Goal: Task Accomplishment & Management: Complete application form

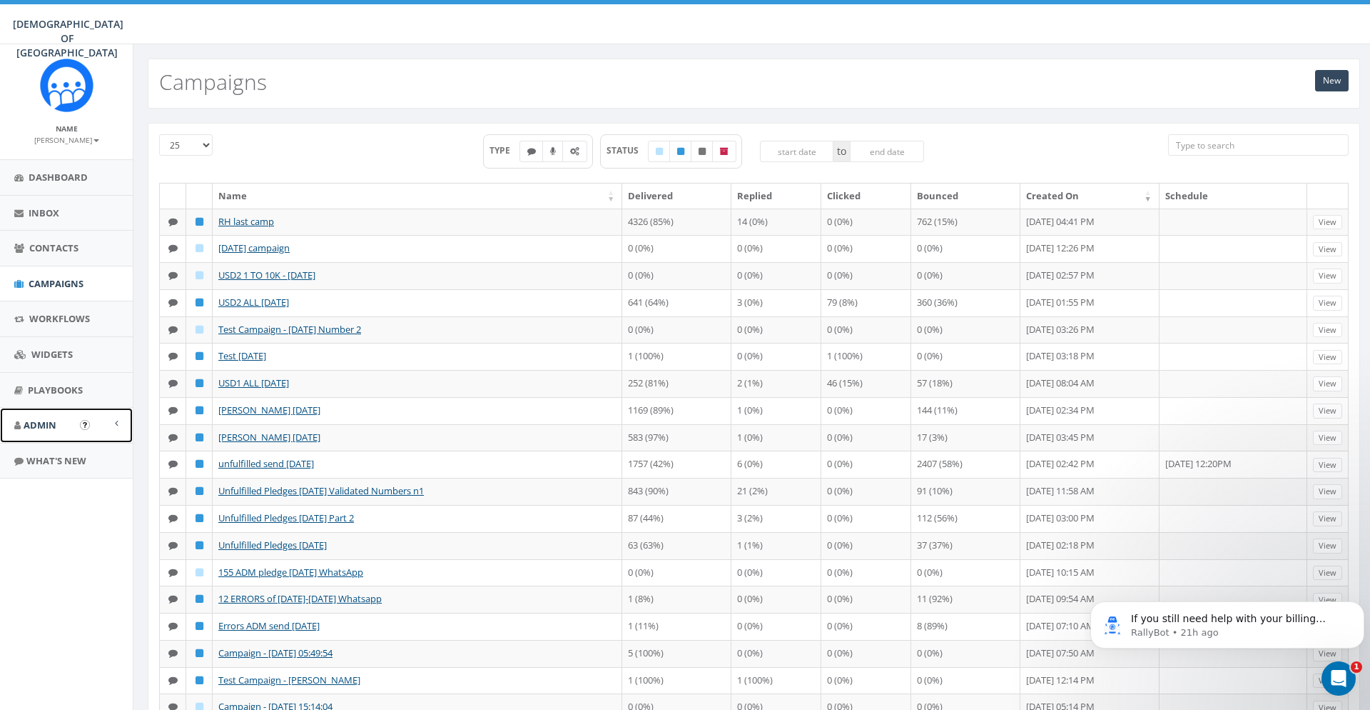
click at [79, 430] on link "Admin" at bounding box center [66, 425] width 133 height 35
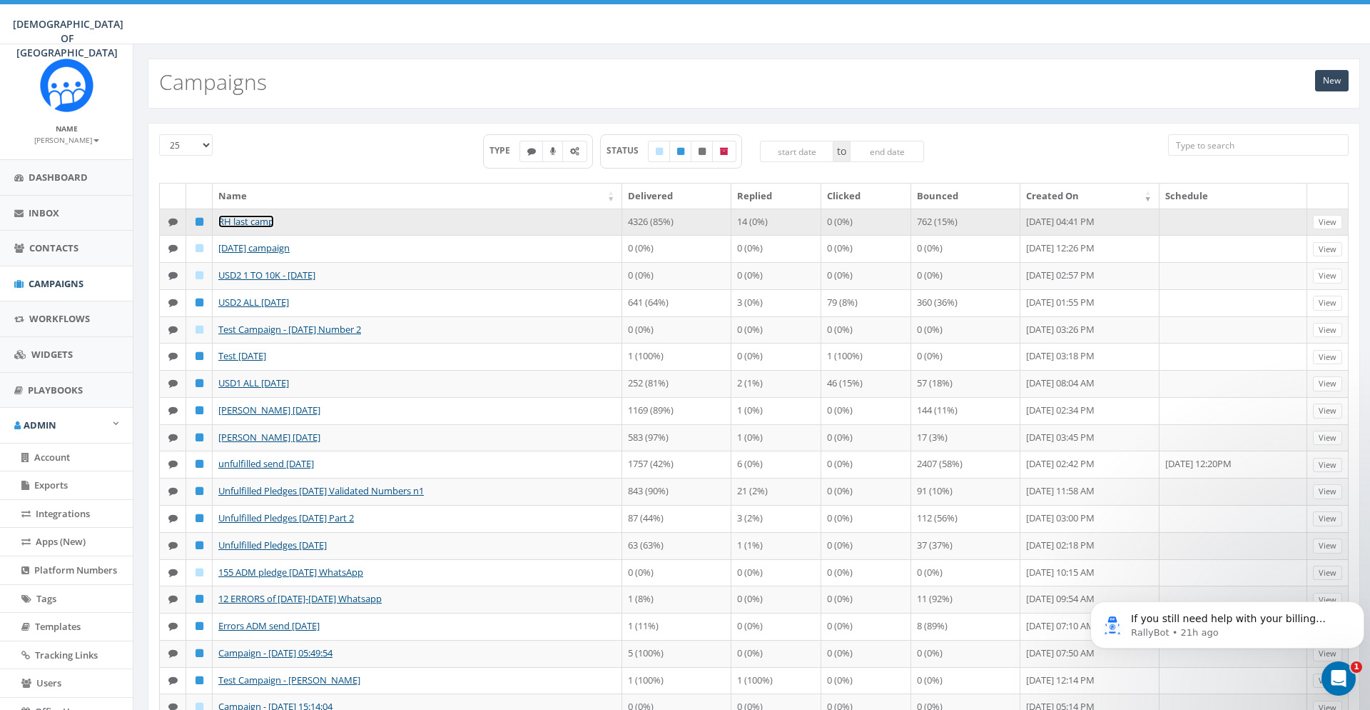
click at [258, 221] on link "RH last camp" at bounding box center [246, 221] width 56 height 13
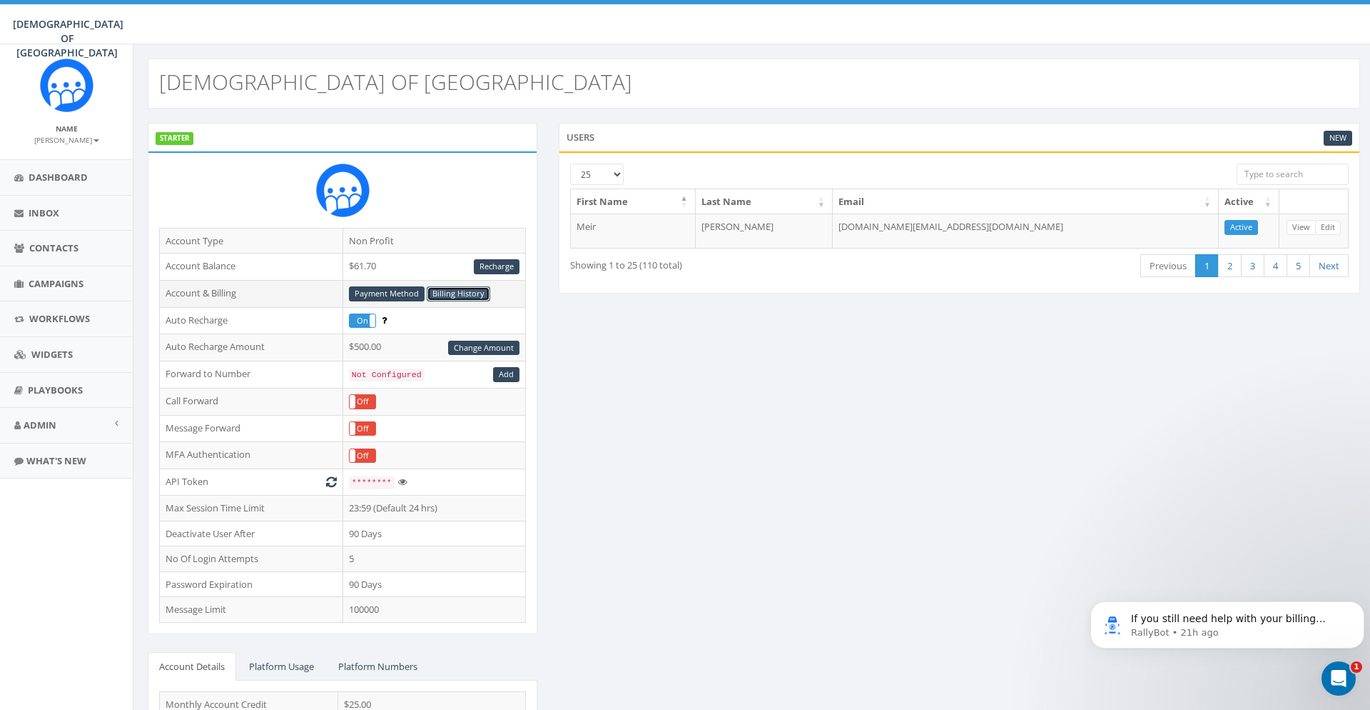
click at [442, 291] on link "Billing History" at bounding box center [459, 293] width 64 height 15
click at [90, 176] on link "Dashboard" at bounding box center [66, 177] width 133 height 35
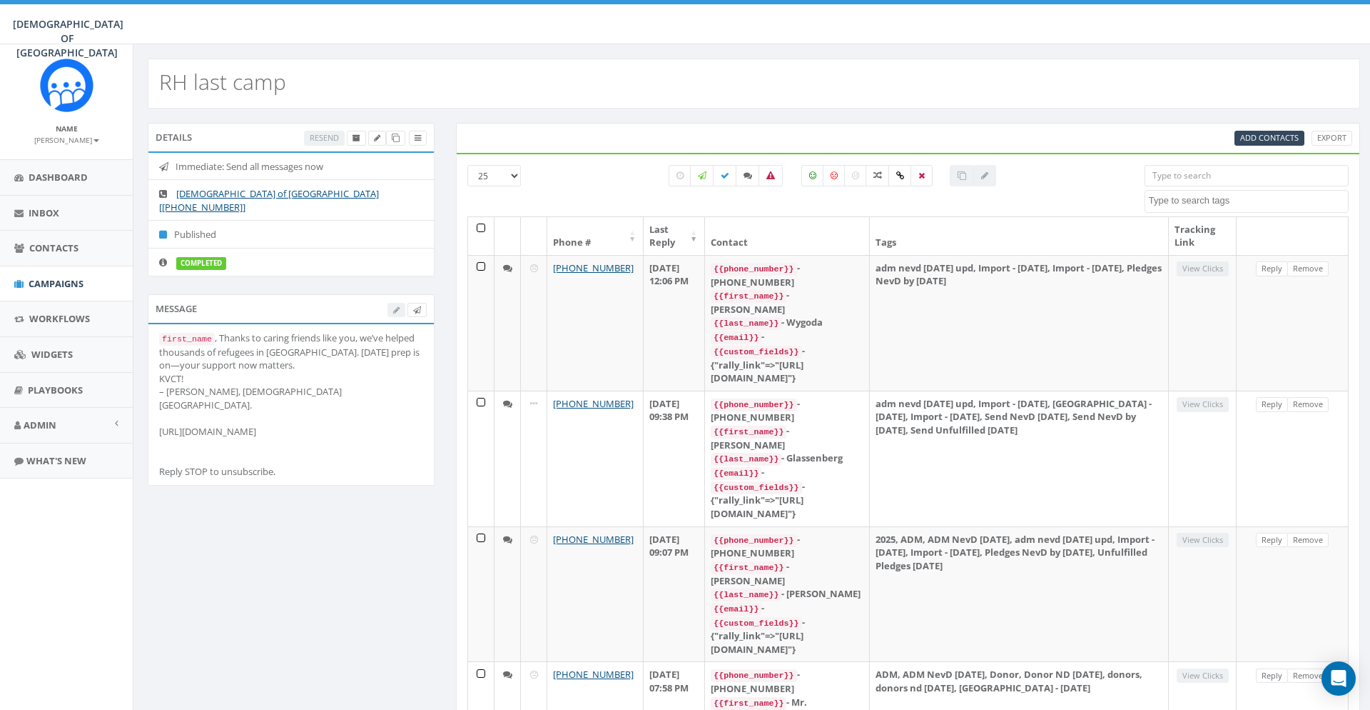
select select
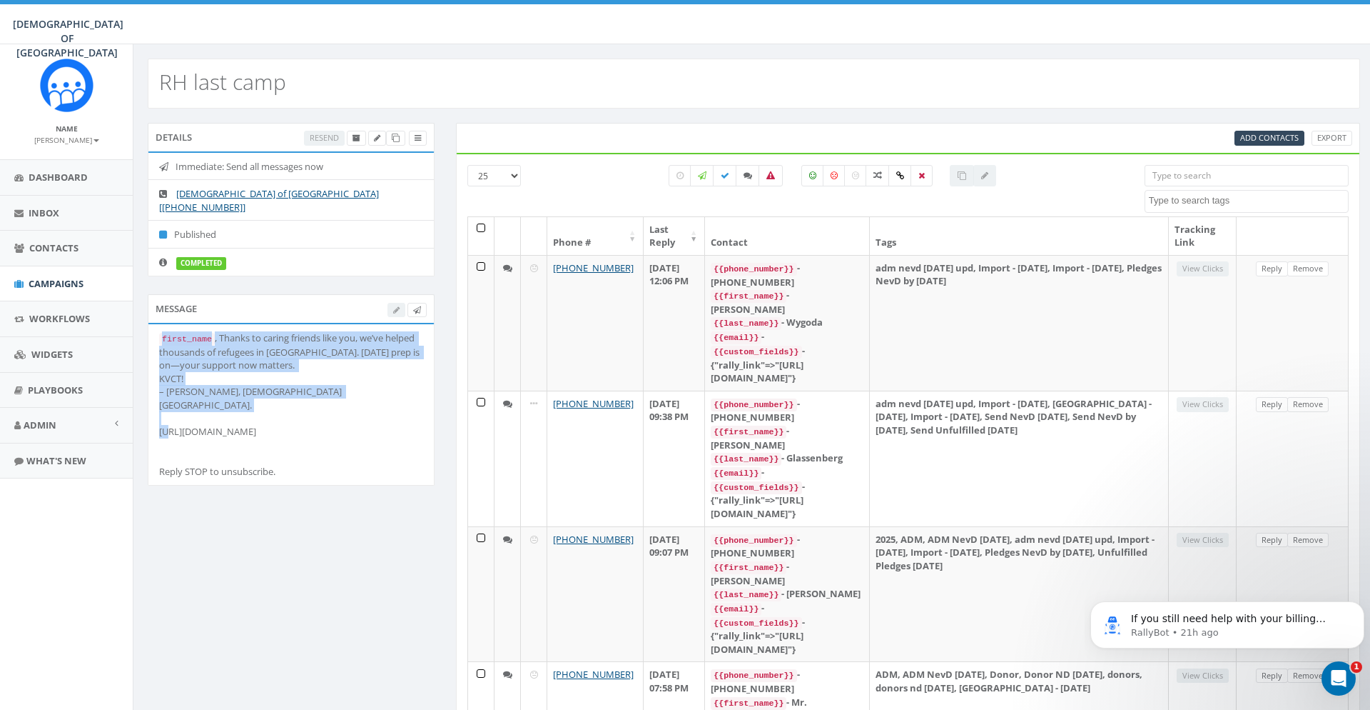
drag, startPoint x: 288, startPoint y: 404, endPoint x: 152, endPoint y: 326, distance: 156.4
click at [152, 326] on li "first_name , Thanks to caring friends like you, we’ve helped thousands of refug…" at bounding box center [291, 404] width 286 height 161
copy div "first_name , Thanks to caring friends like you, we’ve helped thousands of refug…"
click at [325, 395] on div "first_name , Thanks to caring friends like you, we’ve helped thousands of refug…" at bounding box center [291, 404] width 264 height 146
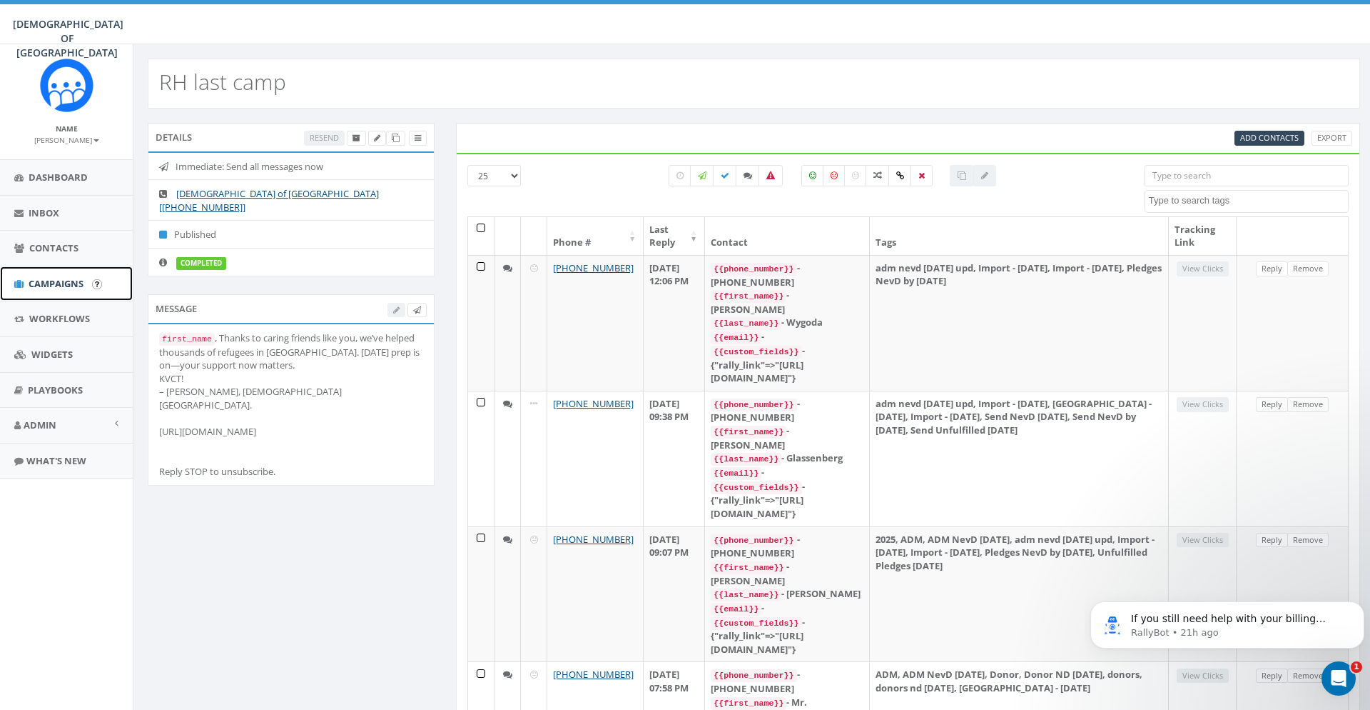
click at [50, 281] on span "Campaigns" at bounding box center [56, 283] width 55 height 13
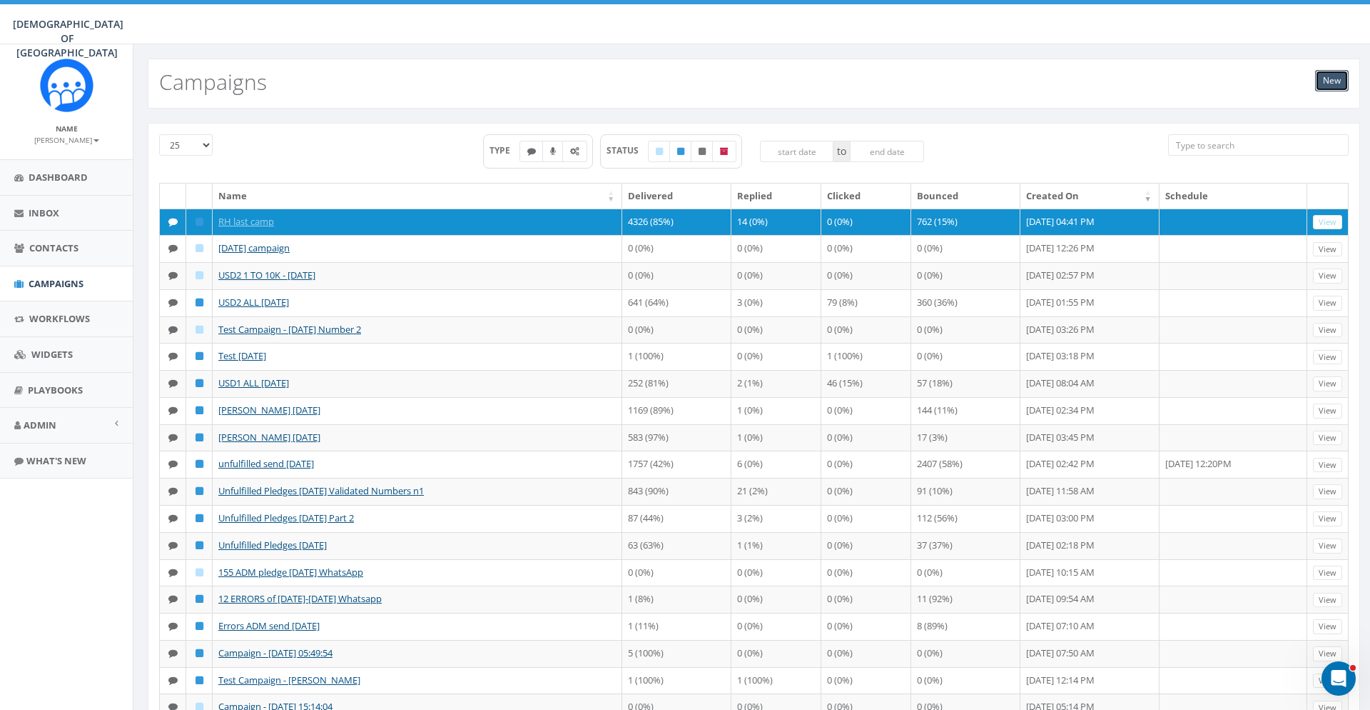
click at [1327, 85] on link "New" at bounding box center [1333, 80] width 34 height 21
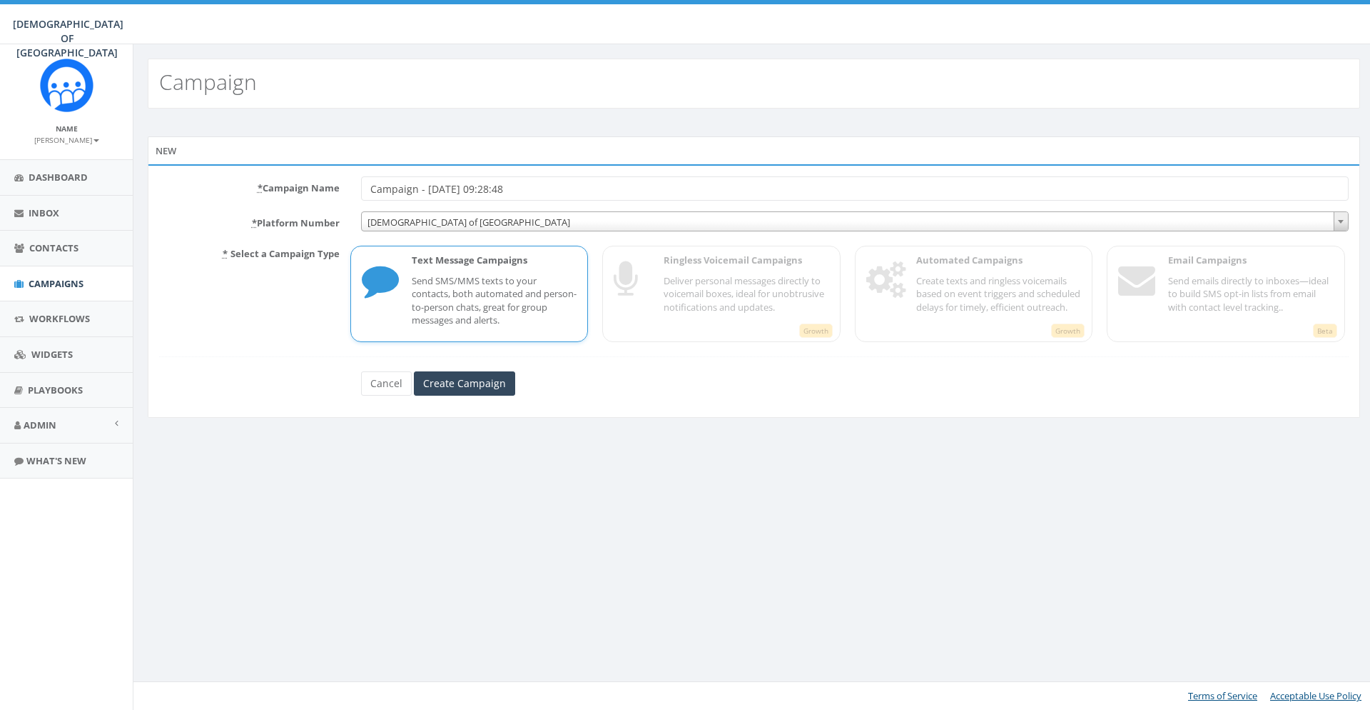
drag, startPoint x: 534, startPoint y: 185, endPoint x: 317, endPoint y: 188, distance: 217.0
click at [361, 188] on input "Campaign - [DATE] 09:28:48" at bounding box center [855, 188] width 988 height 24
type input "RH resend"
click at [465, 382] on input "Create Campaign" at bounding box center [464, 383] width 101 height 24
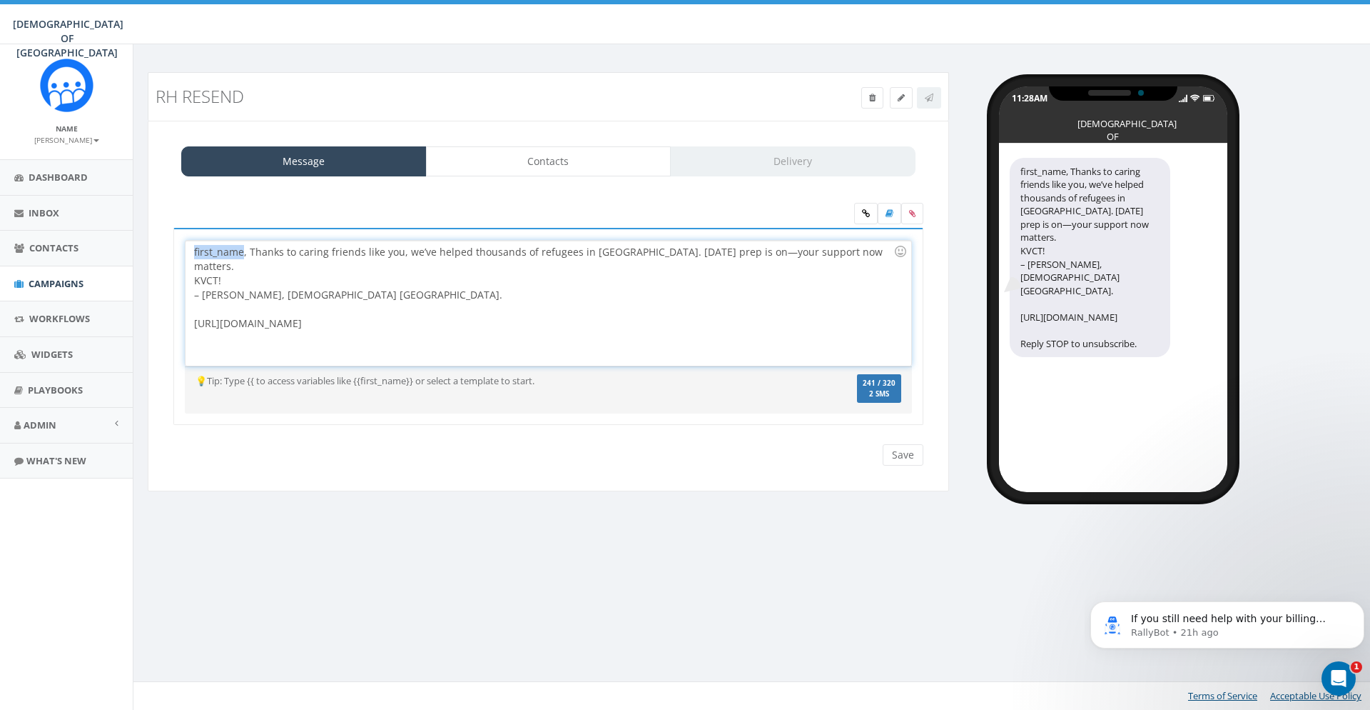
drag, startPoint x: 242, startPoint y: 251, endPoint x: 143, endPoint y: 252, distance: 98.5
click at [186, 252] on div "first_name, Thanks to caring friends like you, we’ve helped thousands of refuge…" at bounding box center [548, 303] width 725 height 125
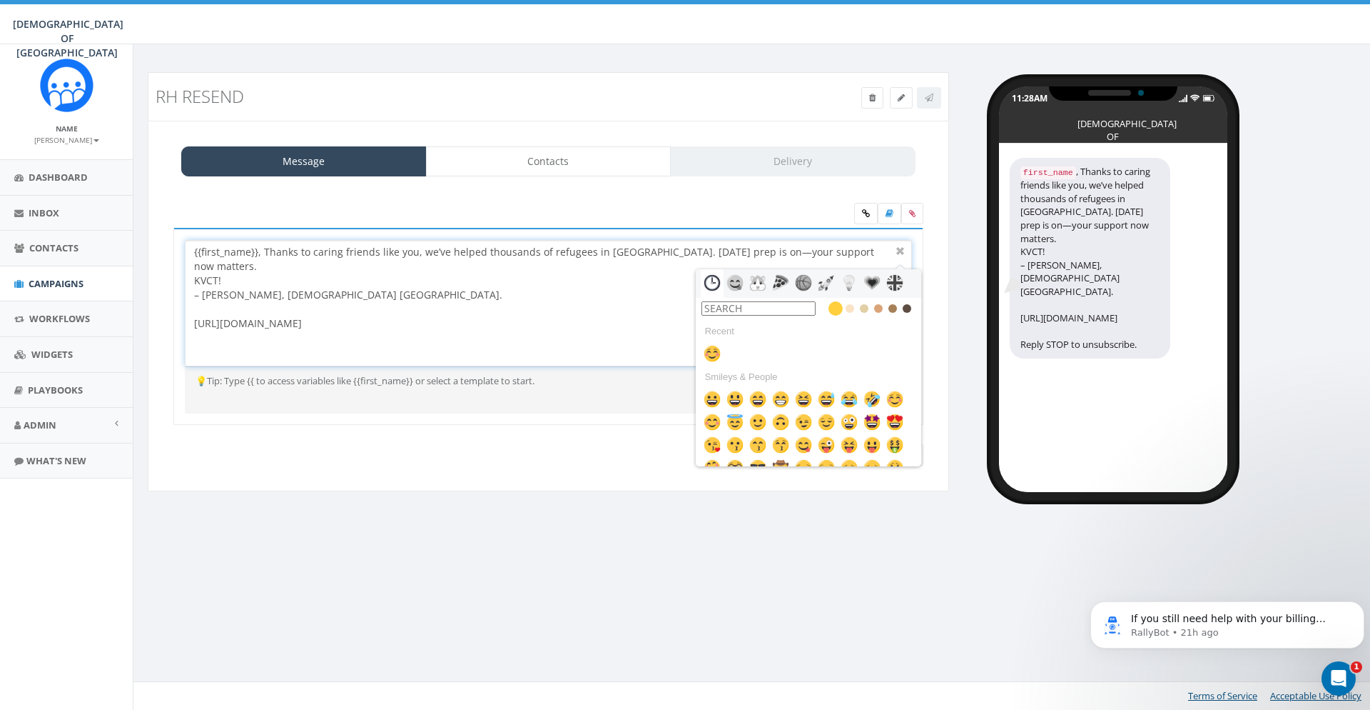
click at [550, 278] on div "{{first_name}}, Thanks to caring friends like you, we’ve helped thousands of re…" at bounding box center [548, 303] width 725 height 125
click at [419, 288] on div "{{first_name}}, Thanks to caring friends like you, we’ve helped thousands of re…" at bounding box center [548, 303] width 725 height 125
click at [896, 259] on div at bounding box center [900, 251] width 17 height 17
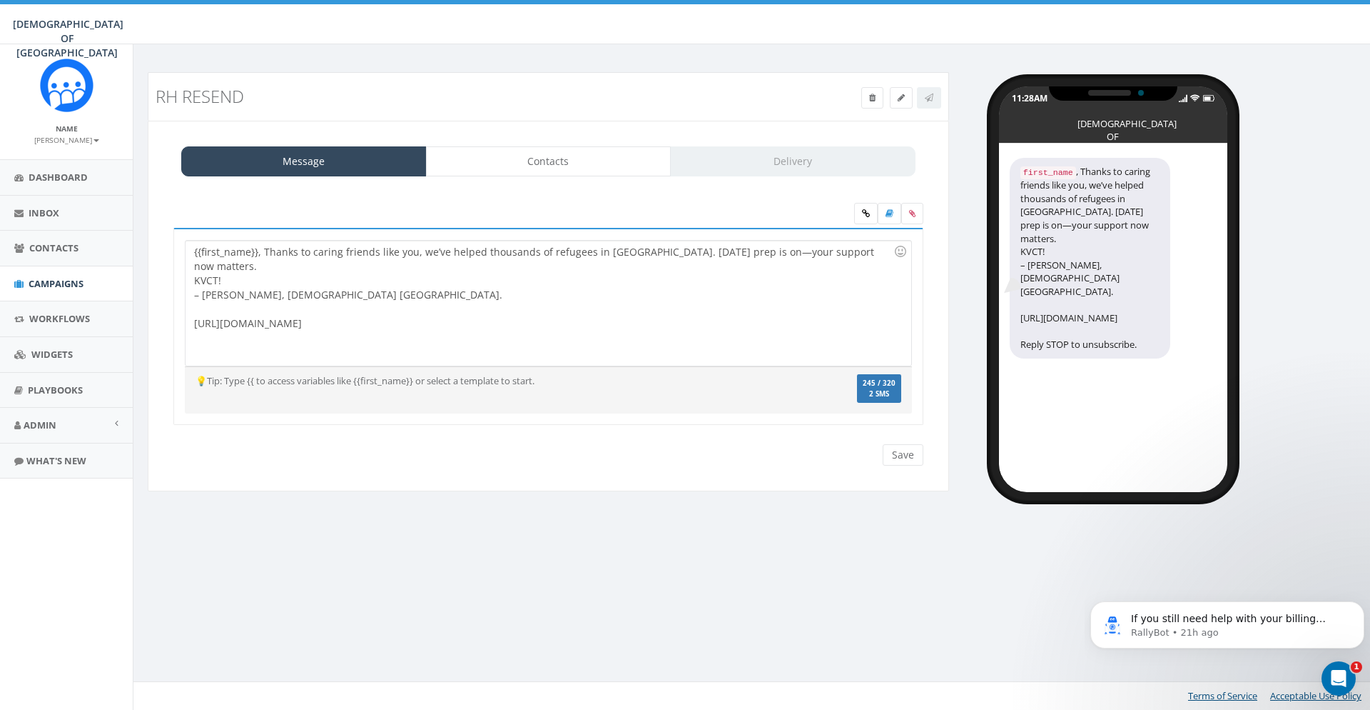
click at [188, 329] on div "{{first_name}}, Thanks to caring friends like you, we’ve helped thousands of re…" at bounding box center [548, 303] width 725 height 125
click at [186, 401] on div "💡Tip: Type {{ to access variables like {{first_name}} or select a template to s…" at bounding box center [548, 390] width 727 height 33
click at [379, 251] on div "{{first_name}}, Thanks to caring friends like you, we’ve helped thousands of re…" at bounding box center [548, 303] width 725 height 125
drag, startPoint x: 376, startPoint y: 251, endPoint x: 343, endPoint y: 248, distance: 33.7
click at [343, 248] on div "{{first_name}}, Thanks to caring friends like you, we’ve helped thousands of re…" at bounding box center [548, 303] width 725 height 125
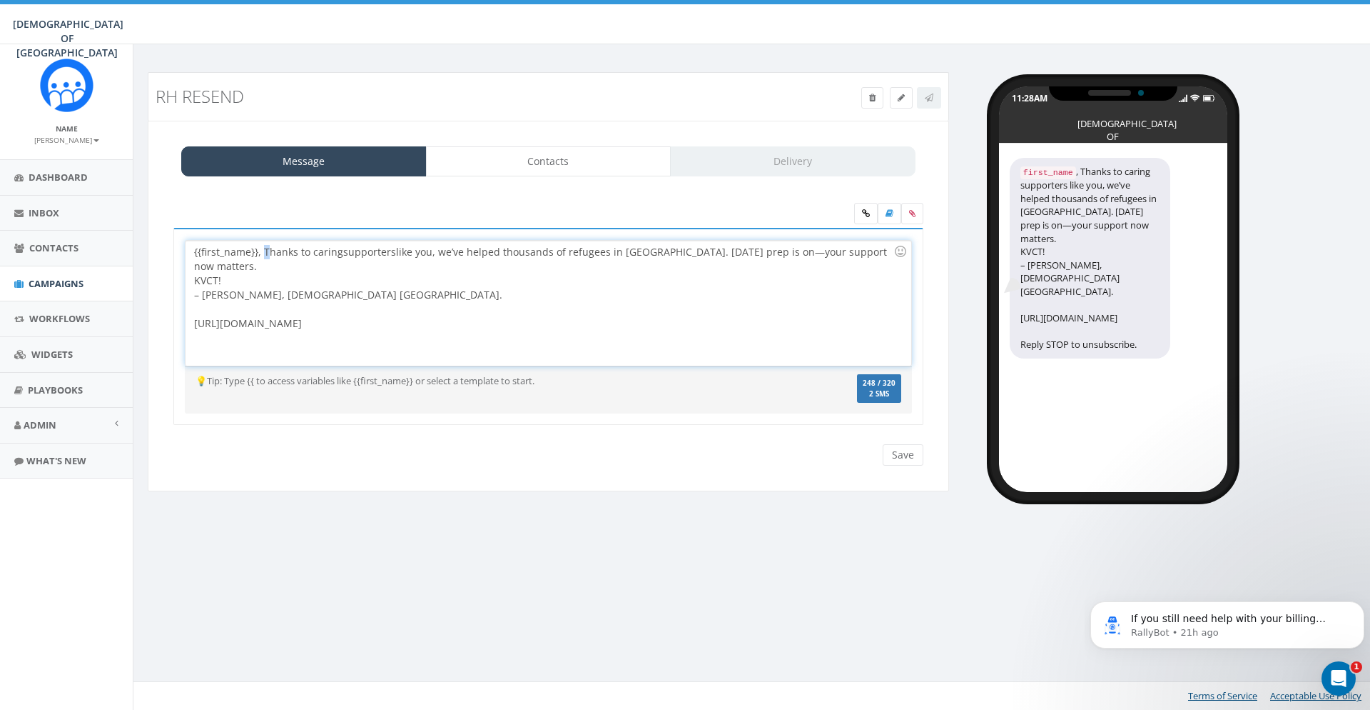
click at [265, 247] on div "{{first_name}}, Thanks to caring supporters like you, we’ve helped thousands of…" at bounding box center [548, 303] width 725 height 125
click at [341, 277] on div "{{first_name}}, thanks to caring supporters like you, we’ve helped thousands of…" at bounding box center [548, 303] width 725 height 125
click at [398, 438] on div "{{first_name}}, thanks to caring supporters like you, we’ve helped thousands of…" at bounding box center [549, 336] width 772 height 216
click at [900, 455] on input "Save" at bounding box center [903, 454] width 41 height 21
click at [173, 402] on div "{{first_name}}, thanks to caring supporters like you, we’ve helped thousands of…" at bounding box center [549, 336] width 772 height 216
